Goal: Information Seeking & Learning: Learn about a topic

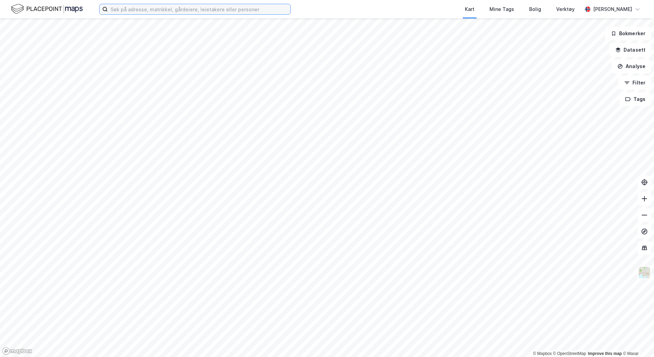
click at [227, 8] on input at bounding box center [199, 9] width 183 height 10
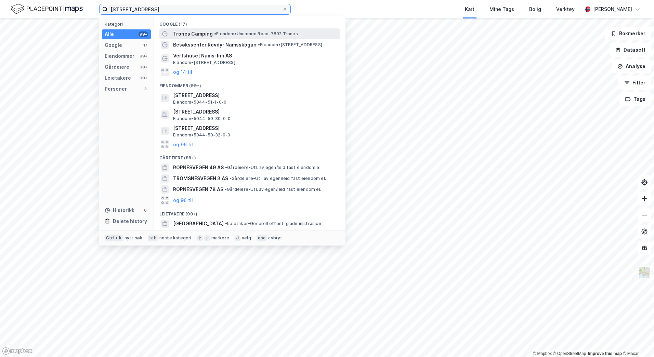
type input "[STREET_ADDRESS]"
click at [214, 31] on span "•" at bounding box center [215, 33] width 2 height 5
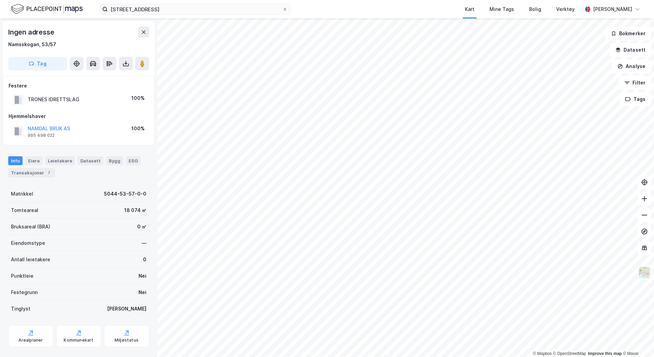
click at [406, 357] on html "tronesvegen 1, namsskogan Kart Mine Tags Bolig Verktøy [PERSON_NAME] © Mapbox ©…" at bounding box center [327, 178] width 654 height 357
click at [644, 216] on icon at bounding box center [644, 215] width 7 height 7
click at [648, 218] on icon at bounding box center [644, 215] width 7 height 7
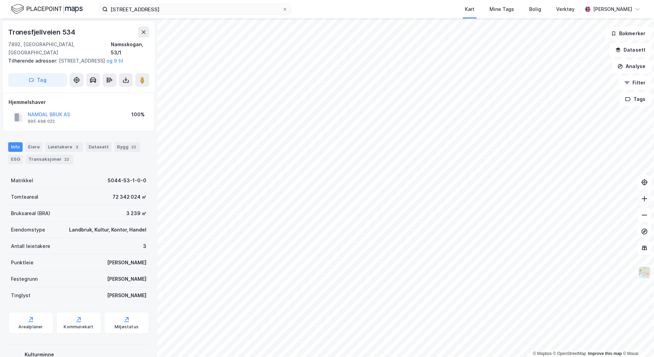
click at [647, 201] on icon at bounding box center [644, 198] width 7 height 7
click at [644, 199] on icon at bounding box center [644, 198] width 7 height 7
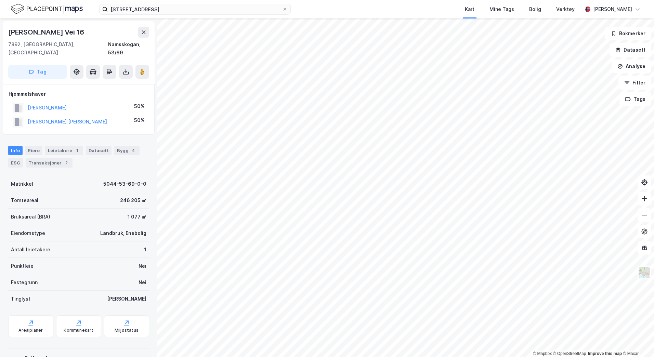
click at [363, 357] on html "tronesvegen 1, namsskogan Kart Mine Tags Bolig Verktøy [PERSON_NAME] © Mapbox ©…" at bounding box center [327, 178] width 654 height 357
click at [648, 217] on button at bounding box center [645, 215] width 14 height 14
